Goal: Communication & Community: Ask a question

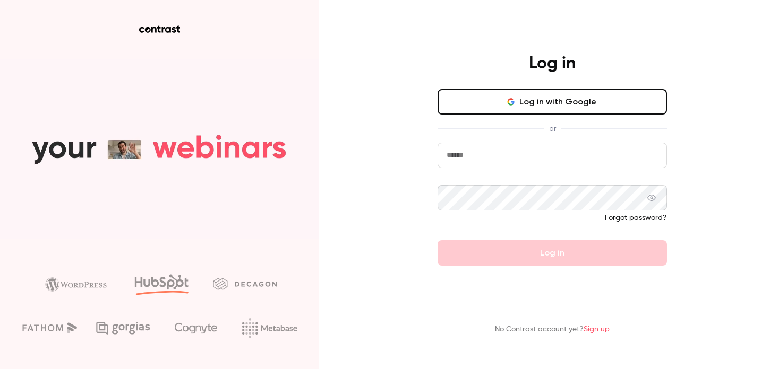
click at [513, 93] on button "Log in with Google" at bounding box center [551, 101] width 229 height 25
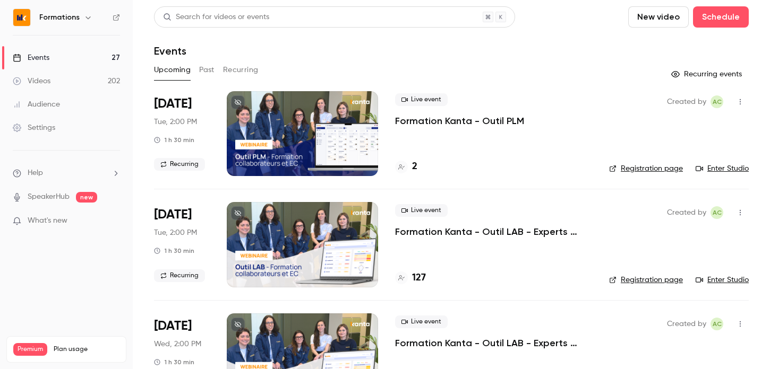
click at [709, 277] on link "Enter Studio" at bounding box center [721, 280] width 53 height 11
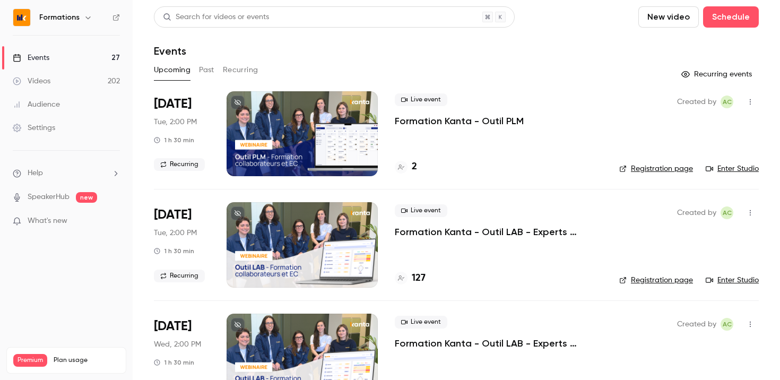
click at [722, 279] on link "Enter Studio" at bounding box center [732, 280] width 53 height 11
click at [717, 281] on link "Enter Studio" at bounding box center [732, 280] width 53 height 11
click at [729, 280] on link "Enter Studio" at bounding box center [732, 280] width 53 height 11
click at [721, 164] on div "Created by AC Registration page Enter Studio" at bounding box center [690, 133] width 140 height 85
click at [718, 170] on link "Enter Studio" at bounding box center [732, 169] width 53 height 11
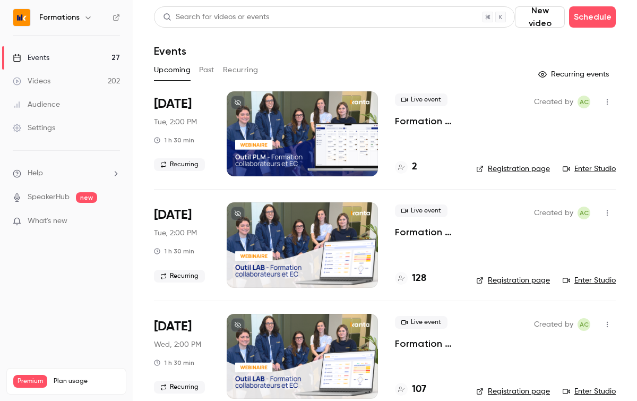
click at [571, 283] on link "Enter Studio" at bounding box center [589, 280] width 53 height 11
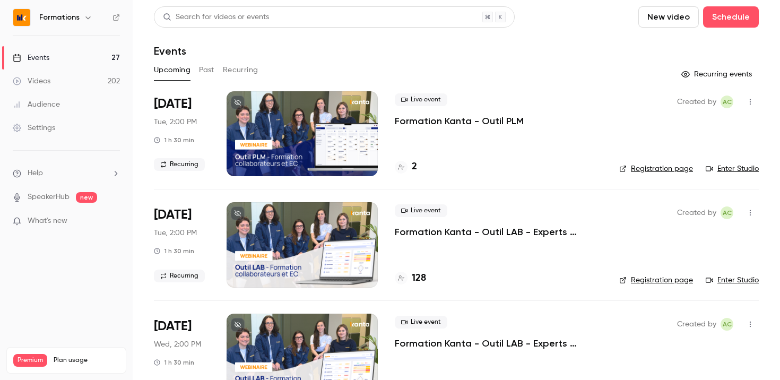
click at [726, 280] on link "Enter Studio" at bounding box center [732, 280] width 53 height 11
click at [713, 279] on link "Enter Studio" at bounding box center [732, 280] width 53 height 11
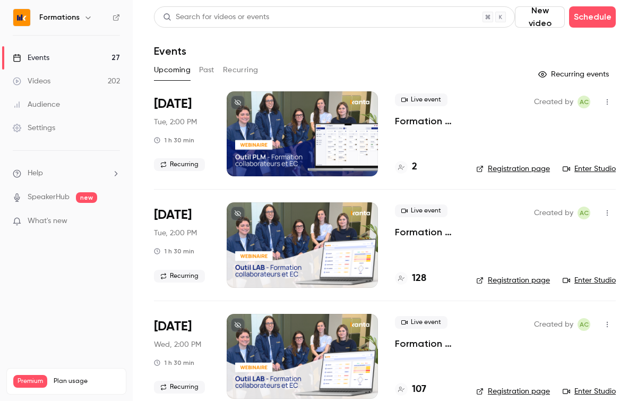
click at [582, 281] on link "Enter Studio" at bounding box center [589, 280] width 53 height 11
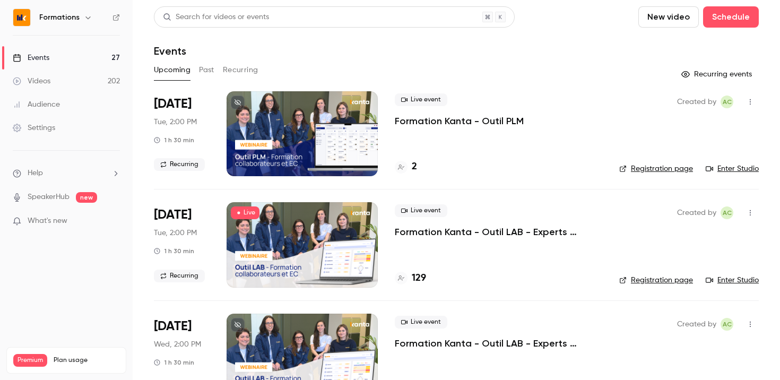
click at [717, 281] on link "Enter Studio" at bounding box center [732, 280] width 53 height 11
click at [50, 177] on li "Help" at bounding box center [66, 173] width 107 height 11
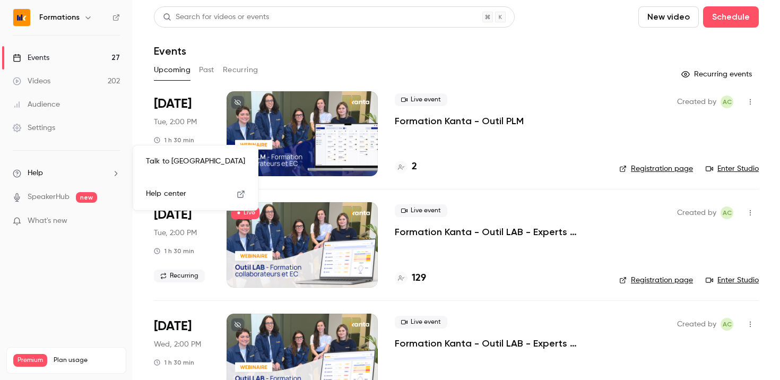
click at [193, 166] on link "Talk to [GEOGRAPHIC_DATA]" at bounding box center [195, 162] width 116 height 28
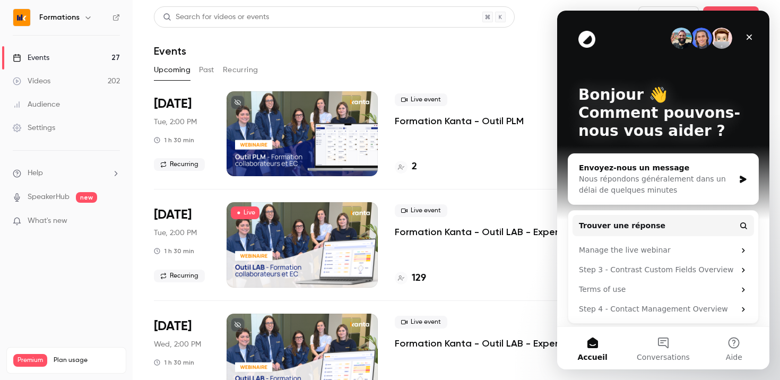
click at [641, 186] on div "Nous répondons généralement dans un délai de quelques minutes" at bounding box center [657, 185] width 156 height 22
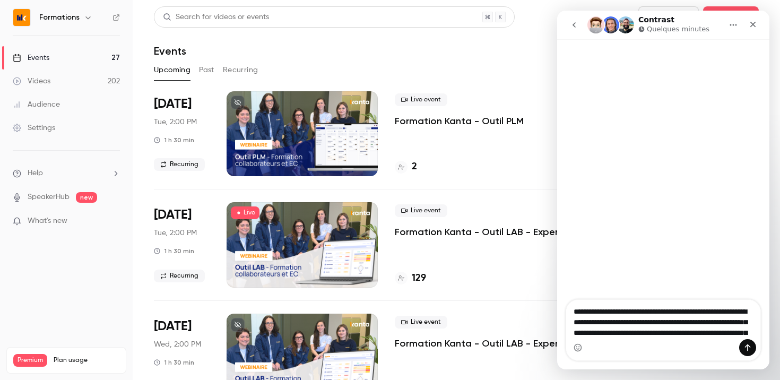
scroll to position [8, 0]
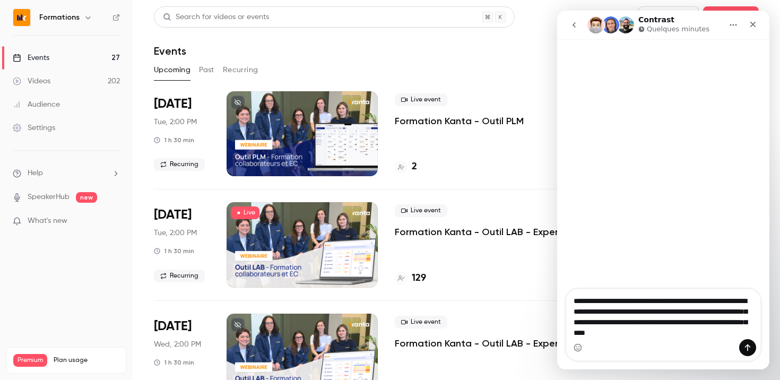
type textarea "**********"
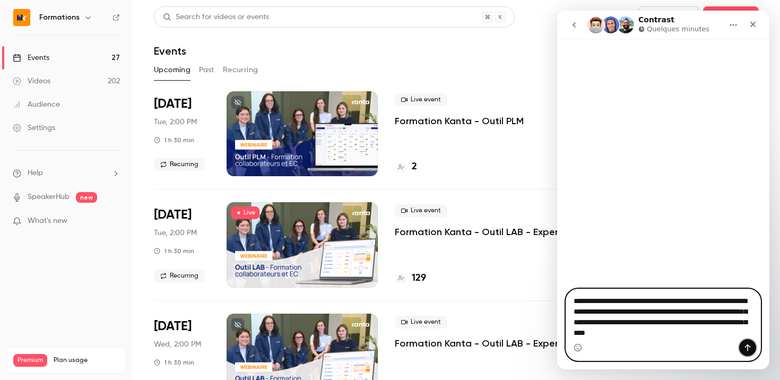
click at [742, 349] on button "Envoyer un message…" at bounding box center [747, 347] width 17 height 17
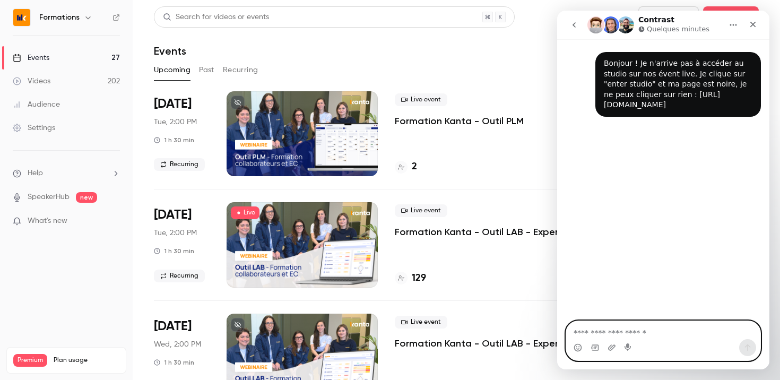
scroll to position [0, 0]
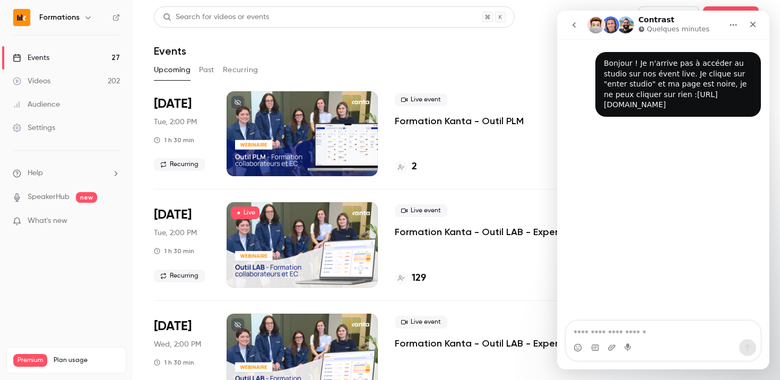
click at [635, 109] on link "[URL][DOMAIN_NAME]" at bounding box center [661, 99] width 114 height 19
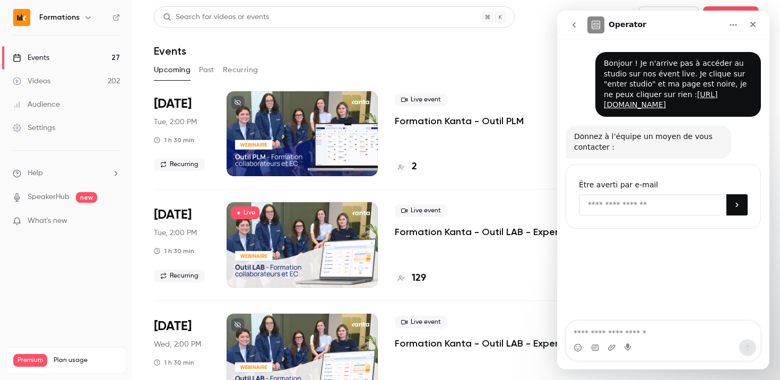
click at [622, 216] on input "Enter your email" at bounding box center [653, 204] width 148 height 21
type input "*"
type input "**********"
click at [737, 216] on button "Soumettre" at bounding box center [737, 204] width 21 height 21
